Goal: Understand process/instructions: Learn how to perform a task or action

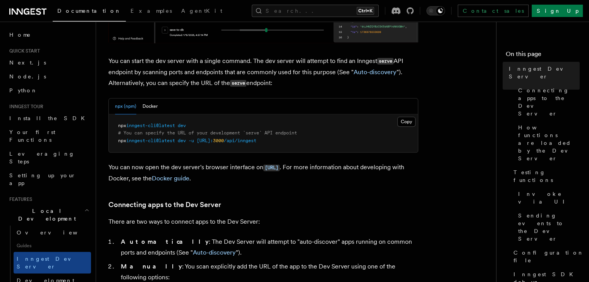
scroll to position [296, 0]
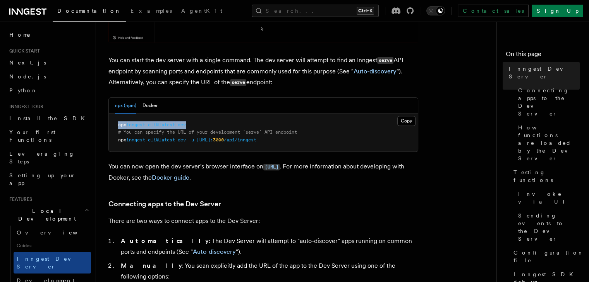
drag, startPoint x: 197, startPoint y: 123, endPoint x: 111, endPoint y: 123, distance: 86.3
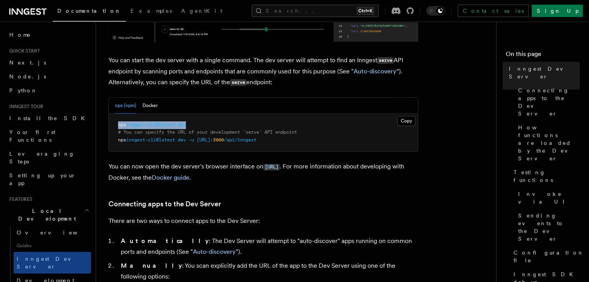
click at [111, 123] on pre "npx inngest-cli@latest dev # You can specify the URL of your development `serve…" at bounding box center [263, 133] width 309 height 38
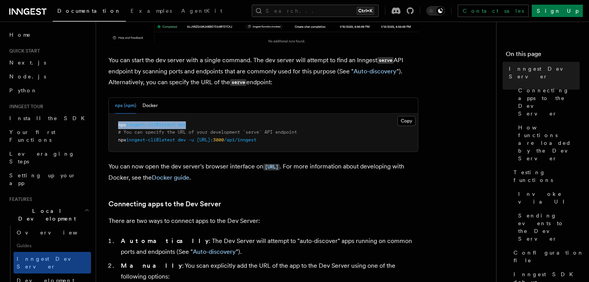
copy span "npx inngest-cli@latest dev"
click at [269, 125] on pre "npx inngest-cli@latest dev # You can specify the URL of your development `serve…" at bounding box center [263, 133] width 309 height 38
drag, startPoint x: 237, startPoint y: 123, endPoint x: 110, endPoint y: 122, distance: 127.7
click at [110, 122] on pre "npx inngest-cli@latest dev # You can specify the URL of your development `serve…" at bounding box center [263, 133] width 309 height 38
copy span "npx inngest-cli@latest dev"
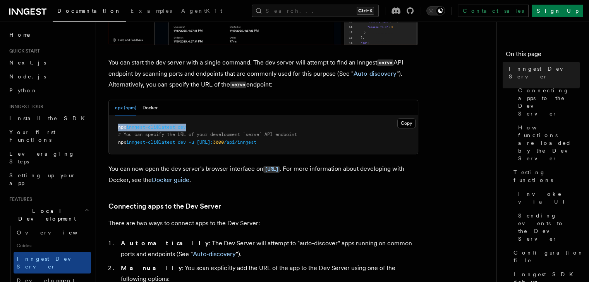
scroll to position [296, 0]
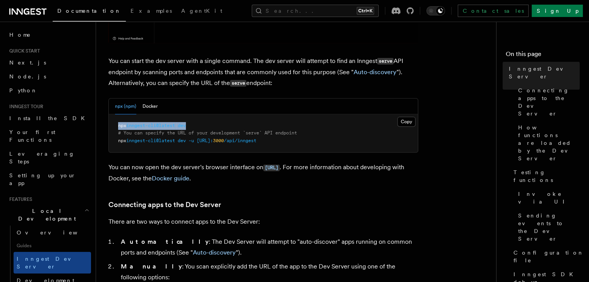
click at [218, 123] on pre "npx inngest-cli@latest dev # You can specify the URL of your development `serve…" at bounding box center [263, 134] width 309 height 38
drag, startPoint x: 212, startPoint y: 127, endPoint x: 108, endPoint y: 123, distance: 103.4
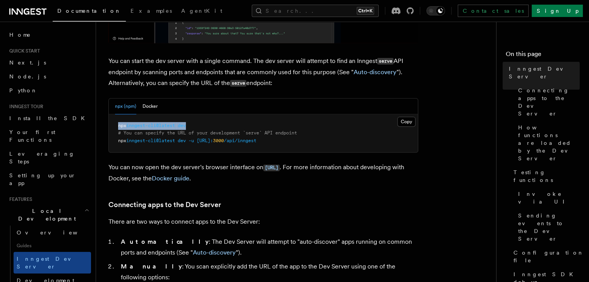
click at [108, 123] on div "npx (npm) Docker Copy Copied npx inngest-cli@latest dev # You can specify the U…" at bounding box center [263, 125] width 310 height 55
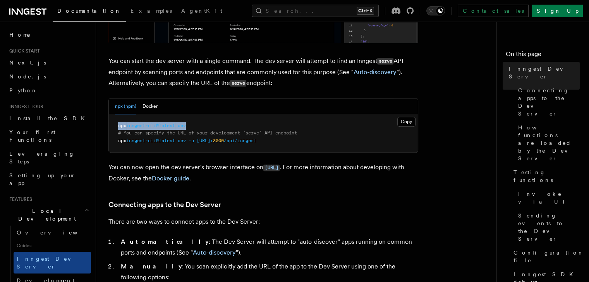
copy span "npx inngest-cli@latest dev"
